Goal: Transaction & Acquisition: Purchase product/service

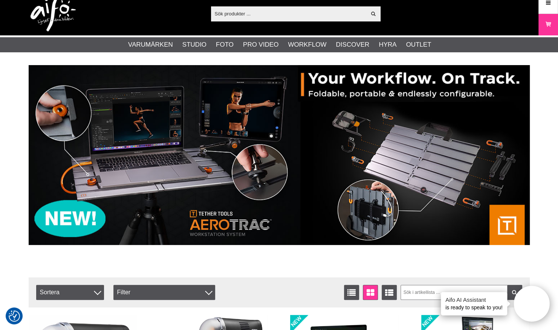
scroll to position [8, 0]
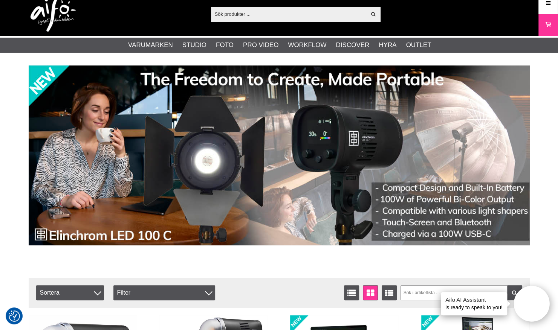
click at [240, 17] on input "text" at bounding box center [288, 13] width 155 height 11
paste input "TetherPro USB 2.0 till Micro-B 5pin 4.6m"
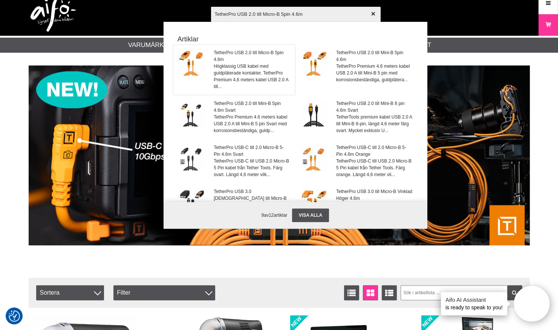
type input "TetherPro USB 2.0 till Micro-B 5pin 4.6m"
click at [244, 54] on span "TetherPro USB 2.0 till Micro-B 5pin 4.6m" at bounding box center [251, 56] width 76 height 14
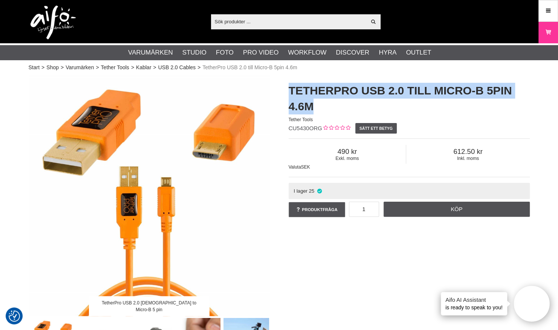
drag, startPoint x: 313, startPoint y: 106, endPoint x: 285, endPoint y: 88, distance: 33.0
click at [285, 88] on div "TetherPro USB 2.0 till Micro-B 5pin 4.6m Tether Tools CU5430ORG Sätt ett betyg …" at bounding box center [409, 150] width 260 height 151
copy h1 "TetherPro USB 2.0 till Micro-B 5pin 4.6m"
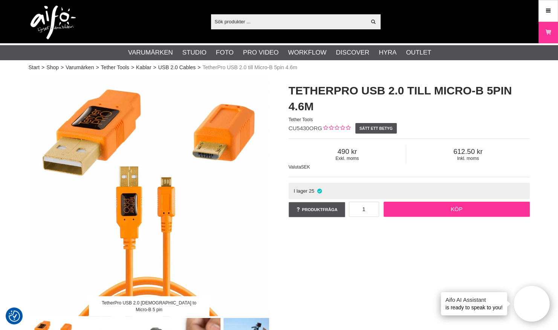
click at [453, 209] on link "Köp" at bounding box center [456, 209] width 146 height 15
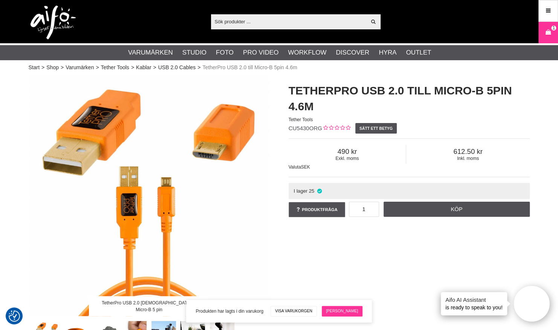
click at [338, 309] on link "[PERSON_NAME]" at bounding box center [342, 311] width 41 height 11
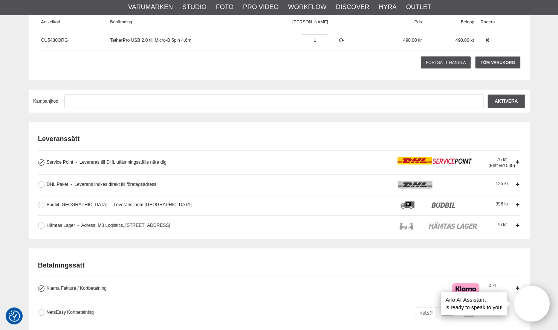
scroll to position [120, 0]
type input "liza.willner@skaneskommuner.se"
click at [41, 185] on button at bounding box center [41, 184] width 6 height 6
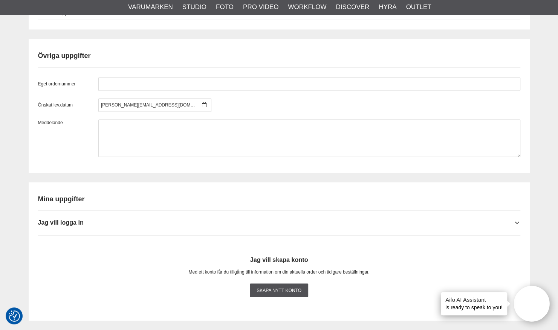
scroll to position [612, 0]
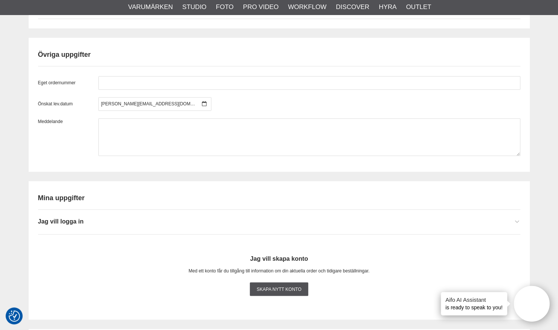
click at [69, 225] on span "Jag vill logga in" at bounding box center [61, 221] width 46 height 7
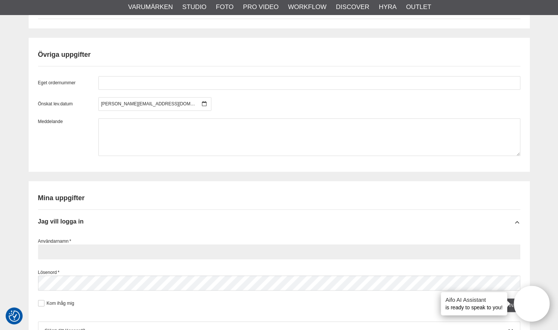
click at [85, 259] on input "text" at bounding box center [279, 251] width 482 height 15
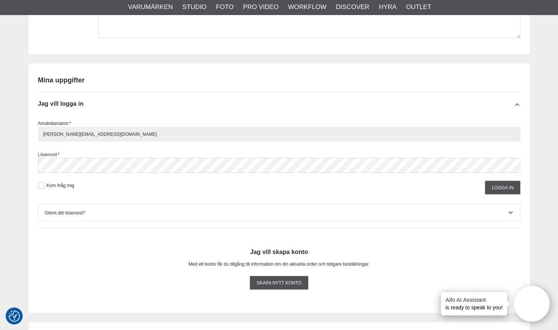
scroll to position [729, 0]
type input "[PERSON_NAME][EMAIL_ADDRESS][DOMAIN_NAME]"
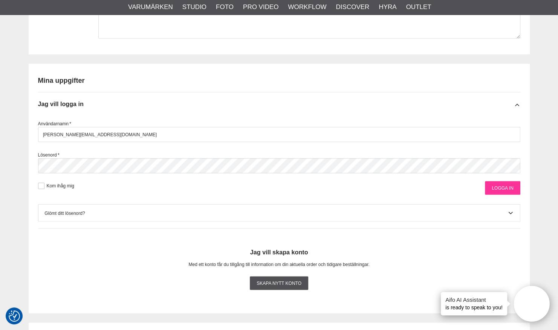
click at [493, 195] on input "Logga in" at bounding box center [502, 188] width 35 height 14
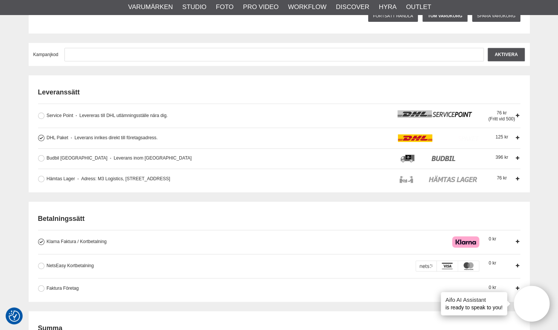
scroll to position [255, 0]
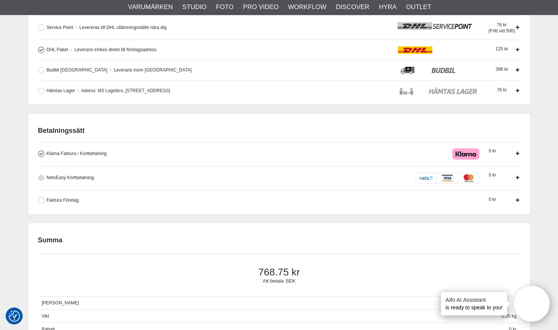
click at [43, 178] on button at bounding box center [41, 178] width 6 height 6
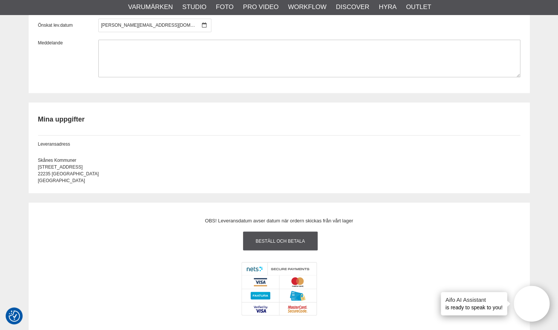
scroll to position [768, 0]
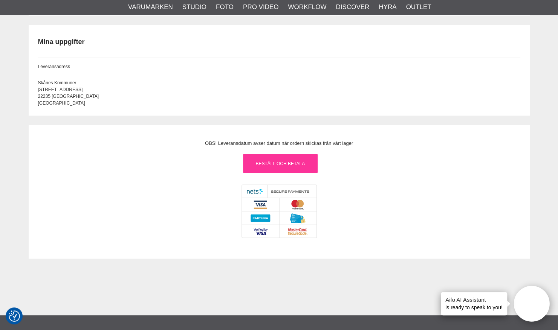
click at [292, 166] on link "Beställ och Betala" at bounding box center [280, 163] width 75 height 19
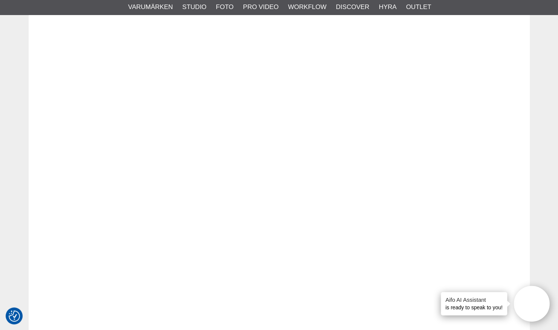
scroll to position [926, 0]
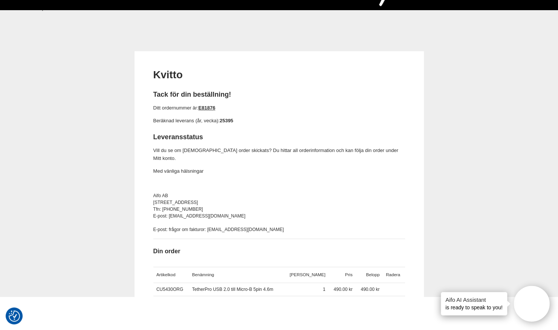
scroll to position [33, 0]
